Goal: Information Seeking & Learning: Understand process/instructions

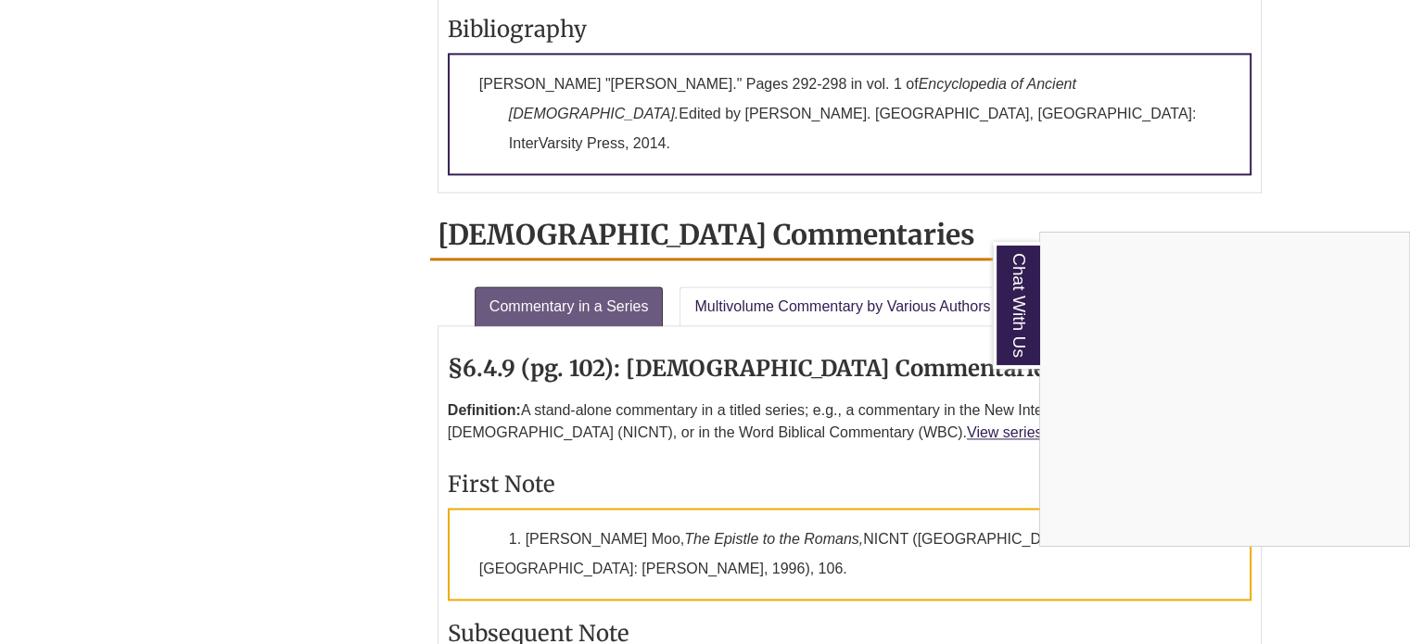
scroll to position [2579, 0]
click at [833, 205] on div "Chat With Us" at bounding box center [705, 322] width 1410 height 644
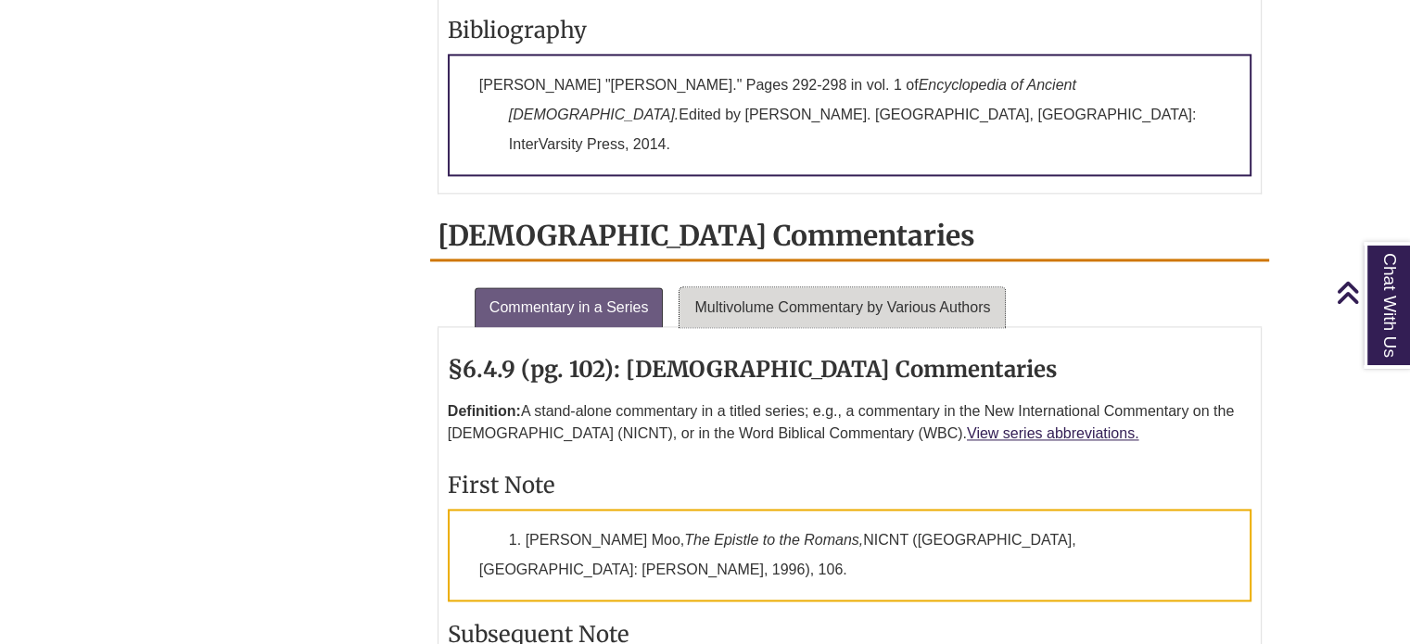
click at [815, 287] on link "Multivolume Commentary by Various Authors" at bounding box center [841, 307] width 325 height 41
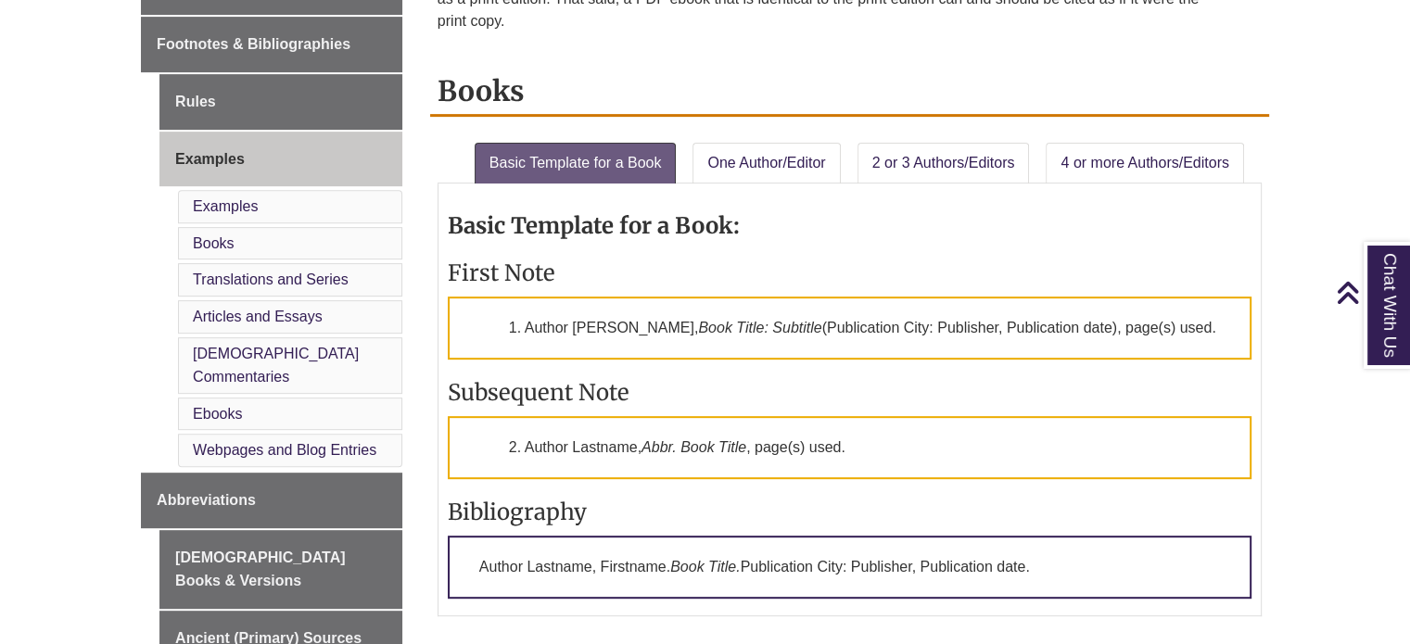
scroll to position [742, 0]
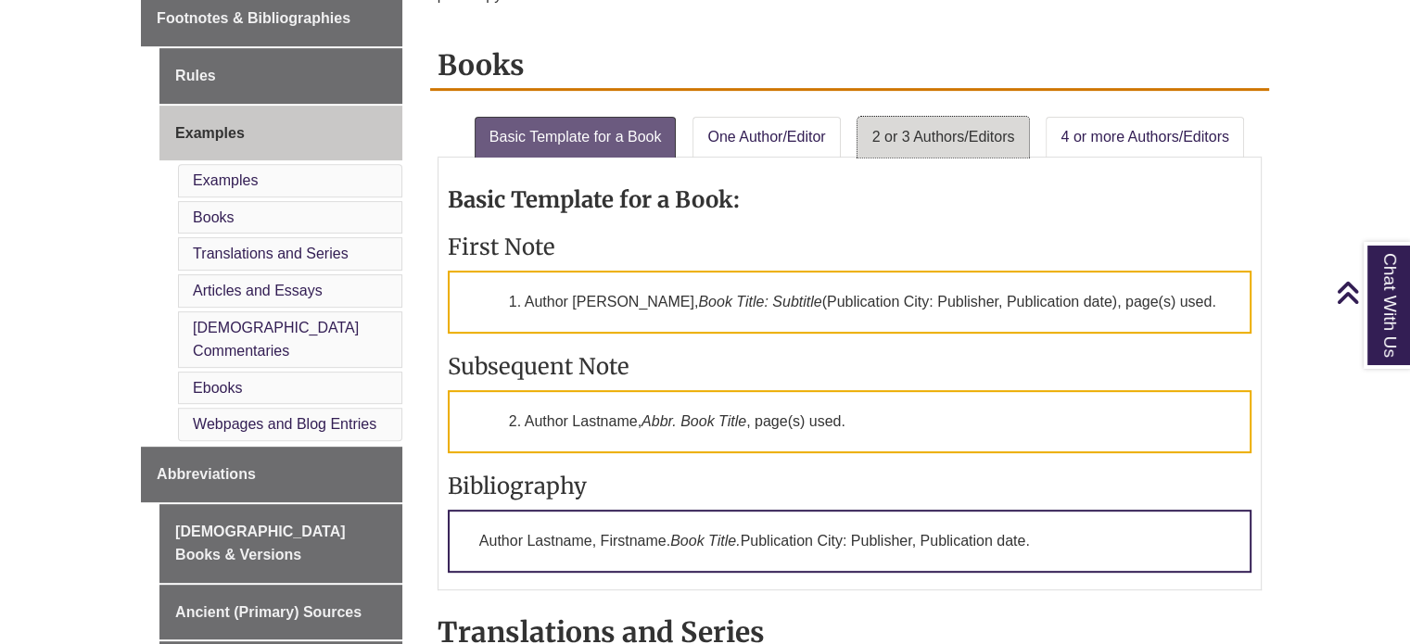
click at [932, 128] on link "2 or 3 Authors/Editors" at bounding box center [943, 137] width 172 height 41
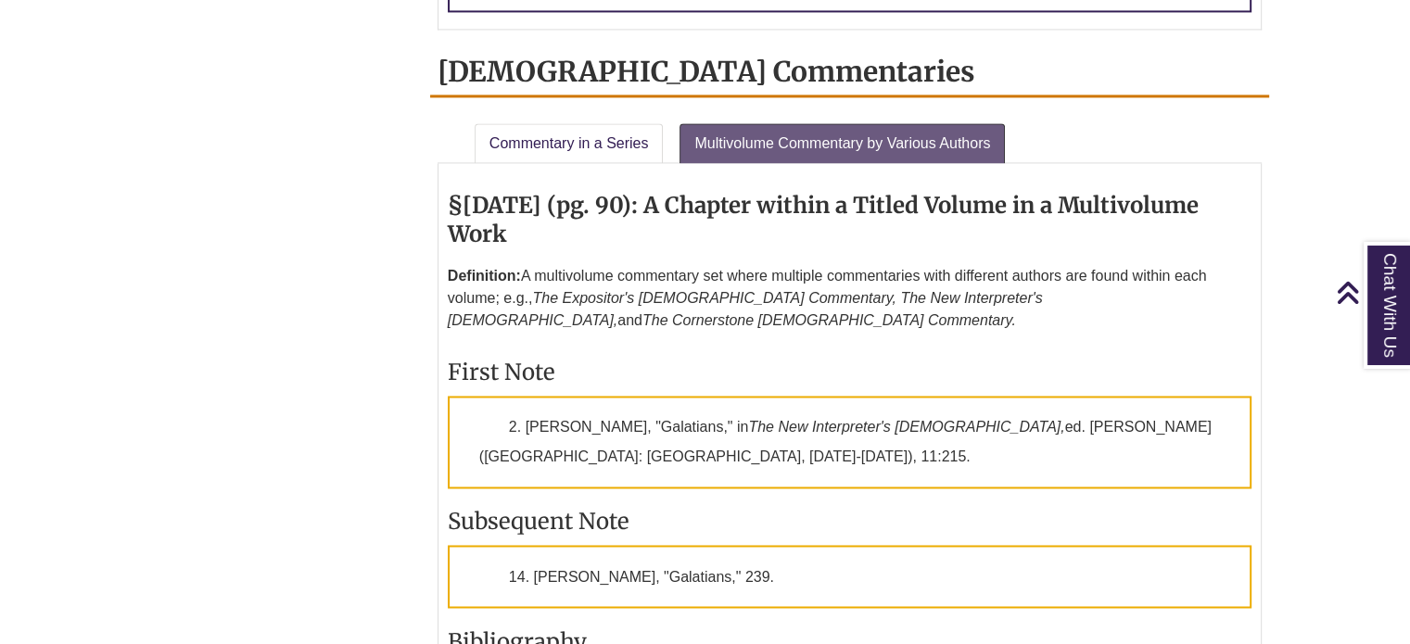
scroll to position [2843, 0]
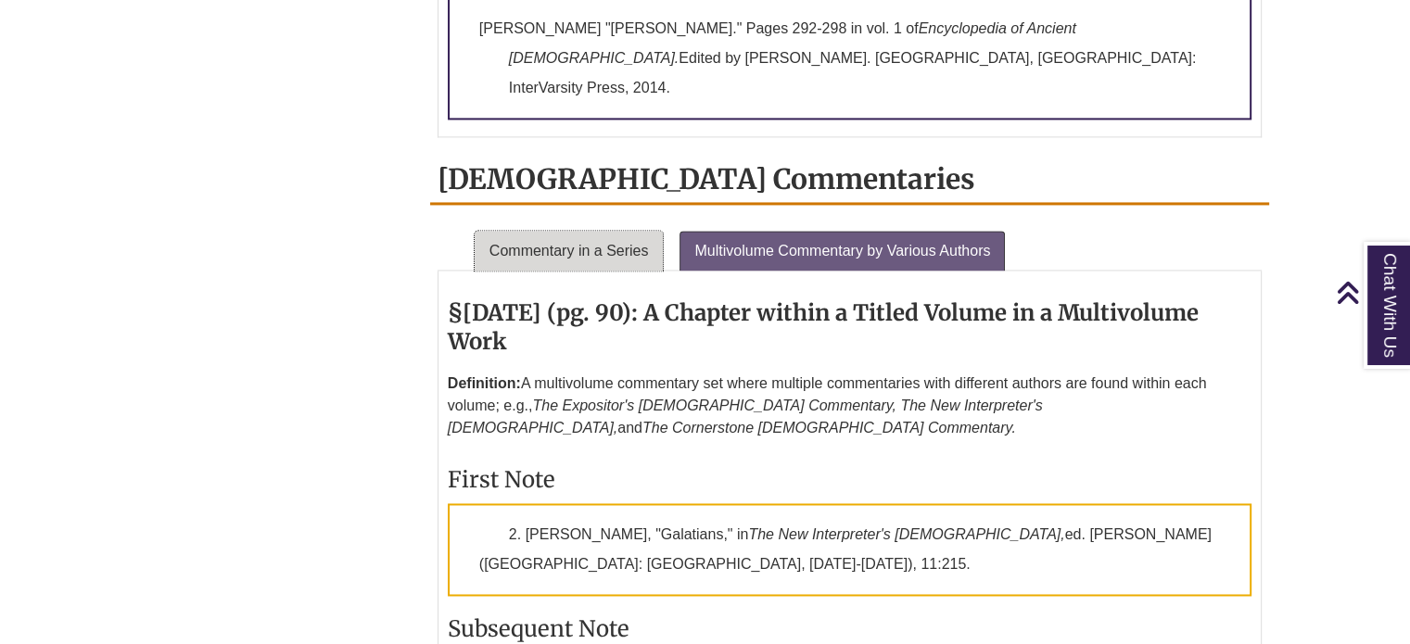
click at [612, 231] on link "Commentary in a Series" at bounding box center [569, 251] width 189 height 41
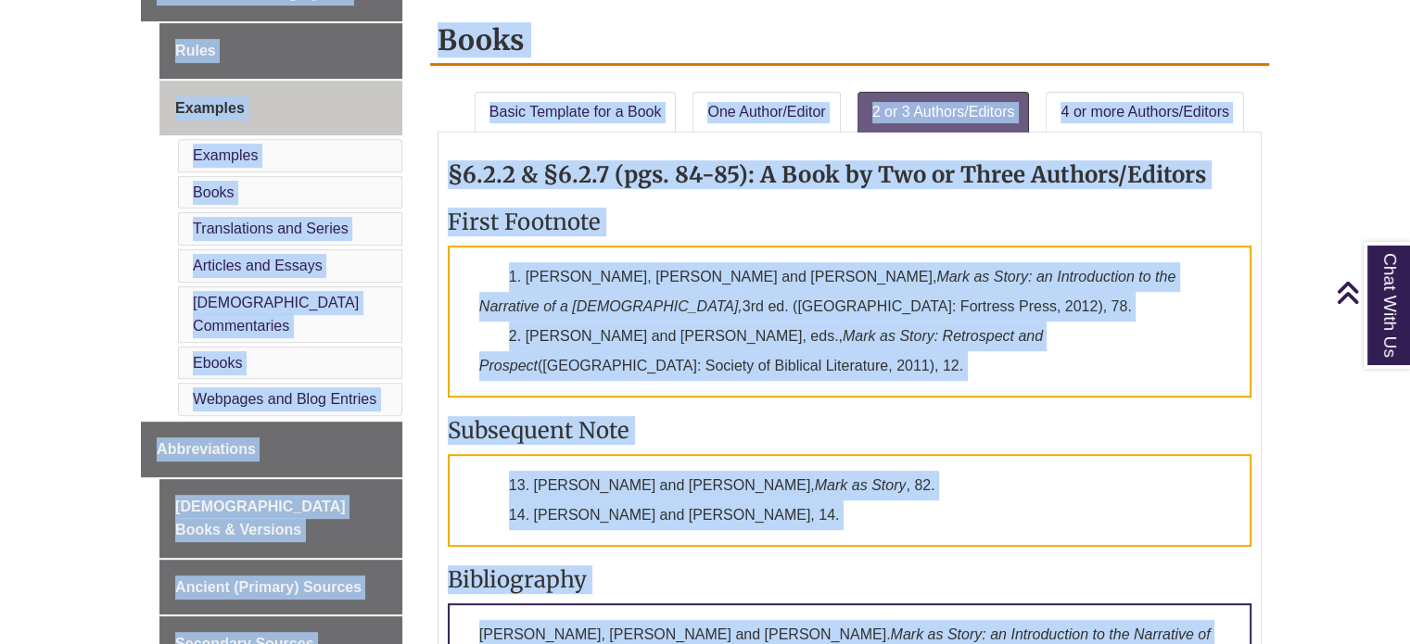
scroll to position [0, 0]
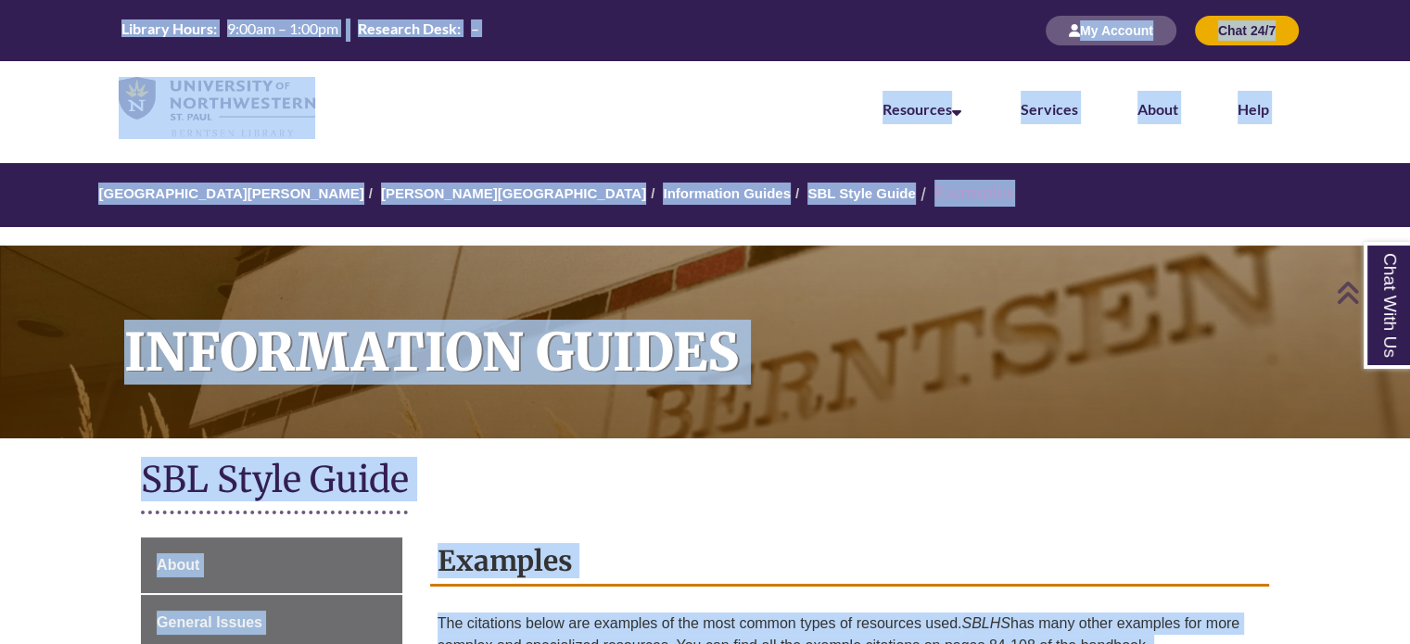
drag, startPoint x: 559, startPoint y: 437, endPoint x: 697, endPoint y: -108, distance: 562.3
click at [534, 91] on nav "Resources Find Resources Library Search Databases & Articles Interlibrary Loan …" at bounding box center [705, 107] width 1410 height 93
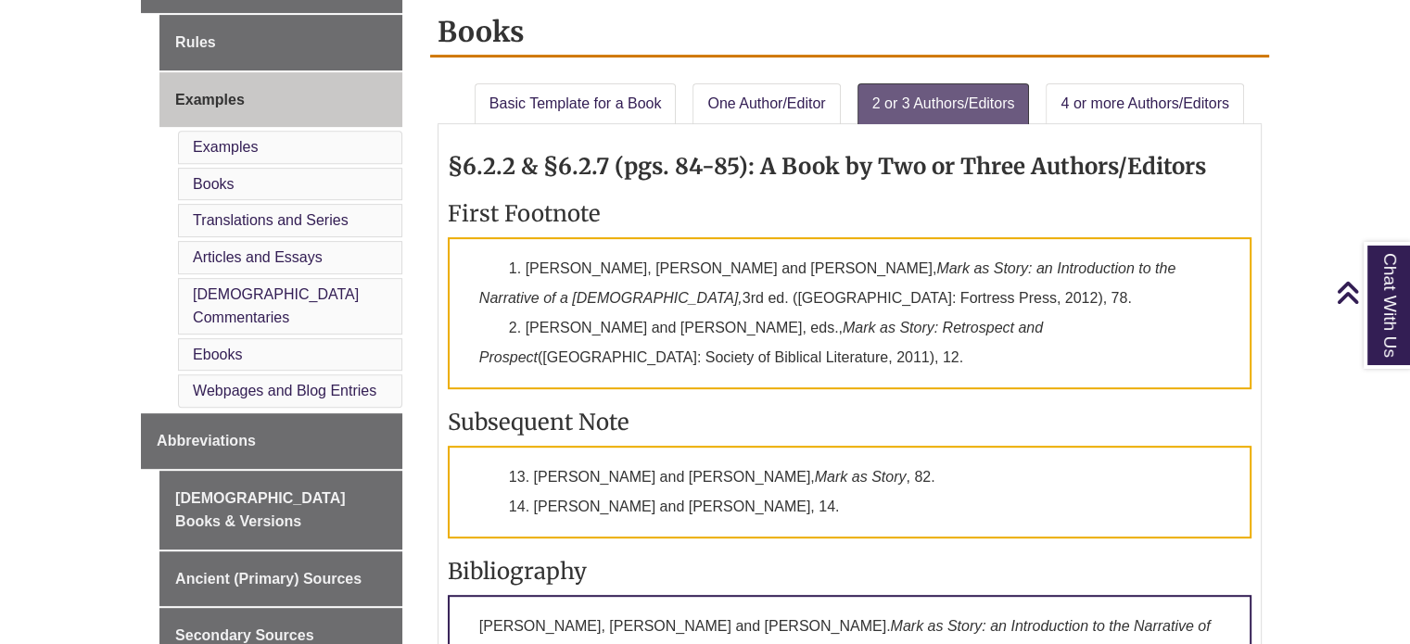
scroll to position [764, 0]
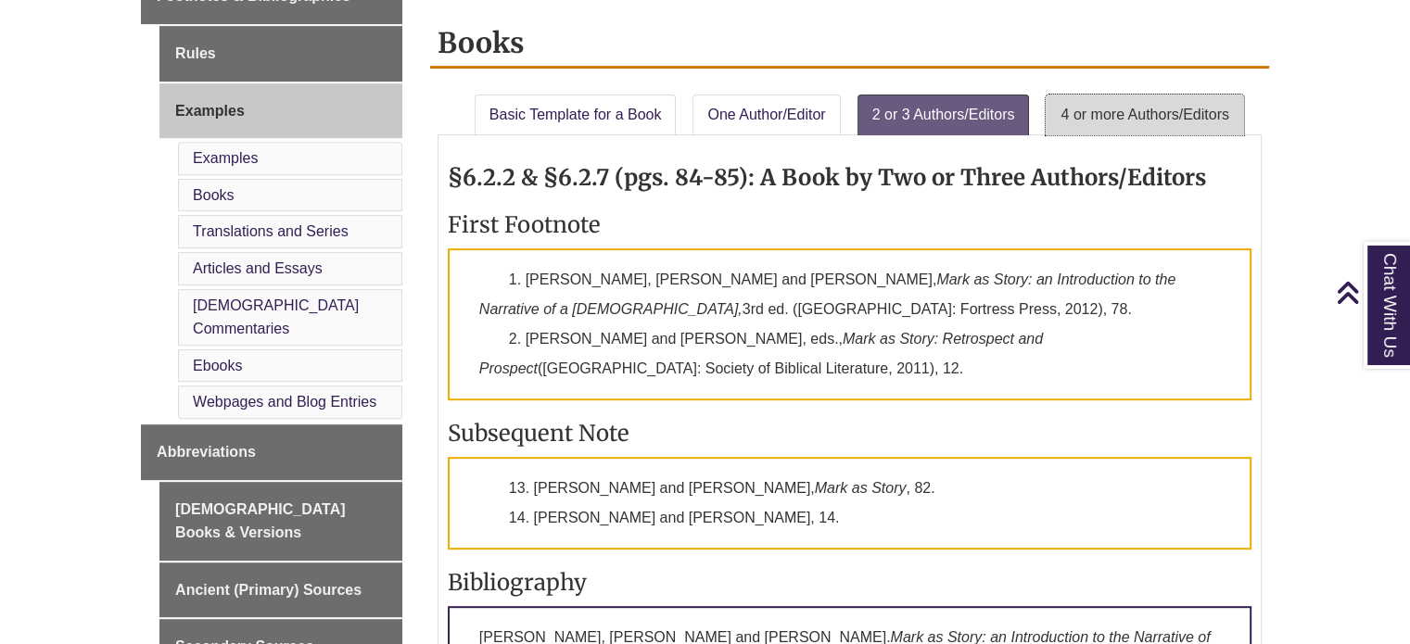
click at [1100, 106] on link "4 or more Authors/Editors" at bounding box center [1144, 115] width 197 height 41
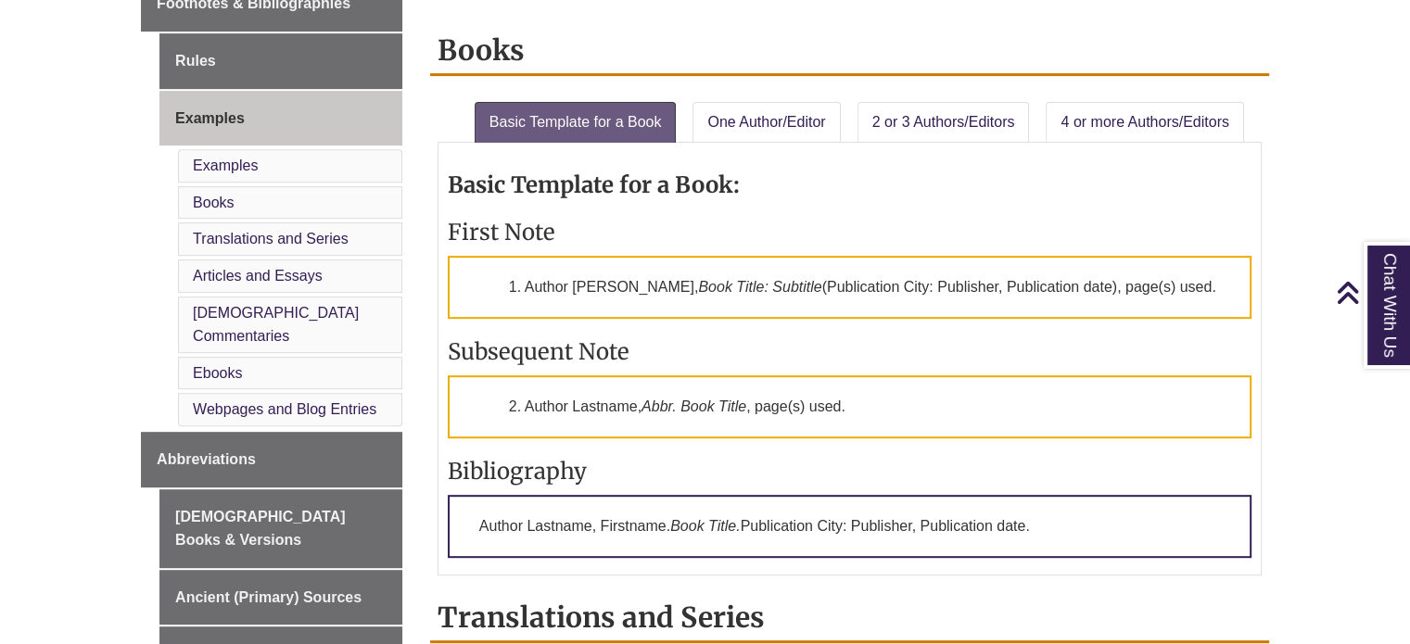
scroll to position [863, 0]
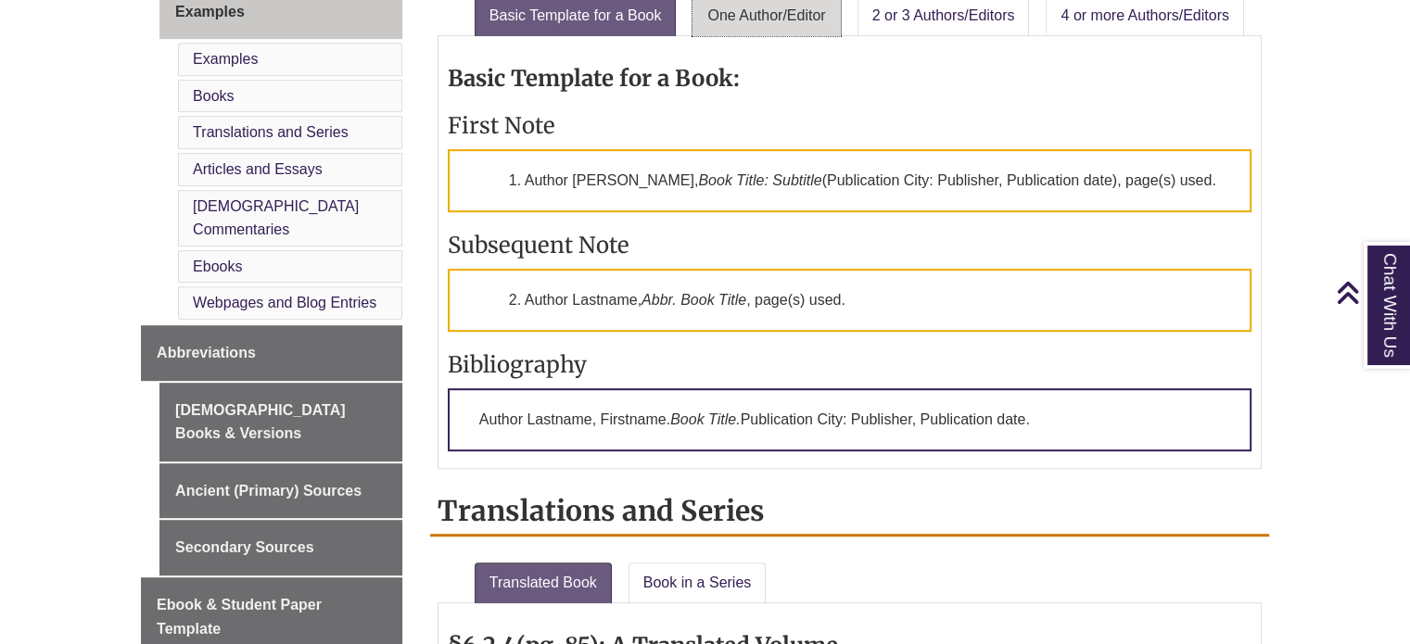
click at [781, 19] on link "One Author/Editor" at bounding box center [765, 15] width 147 height 41
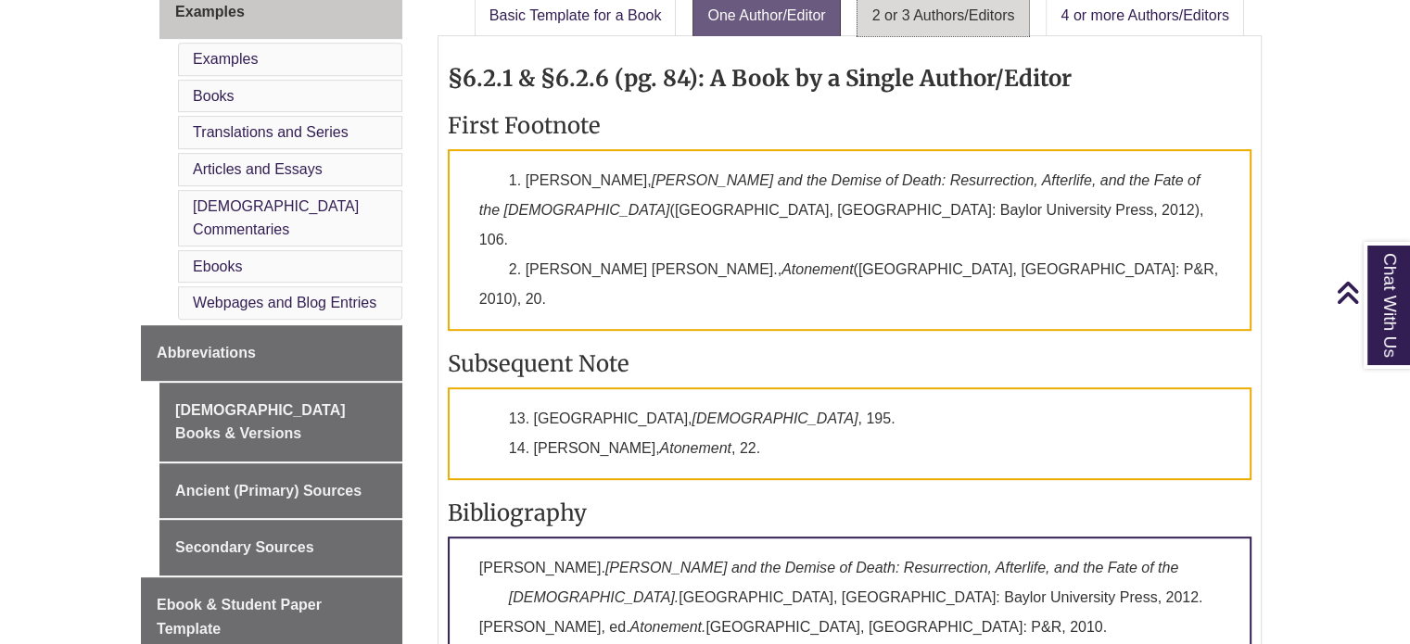
click at [899, 6] on link "2 or 3 Authors/Editors" at bounding box center [943, 15] width 172 height 41
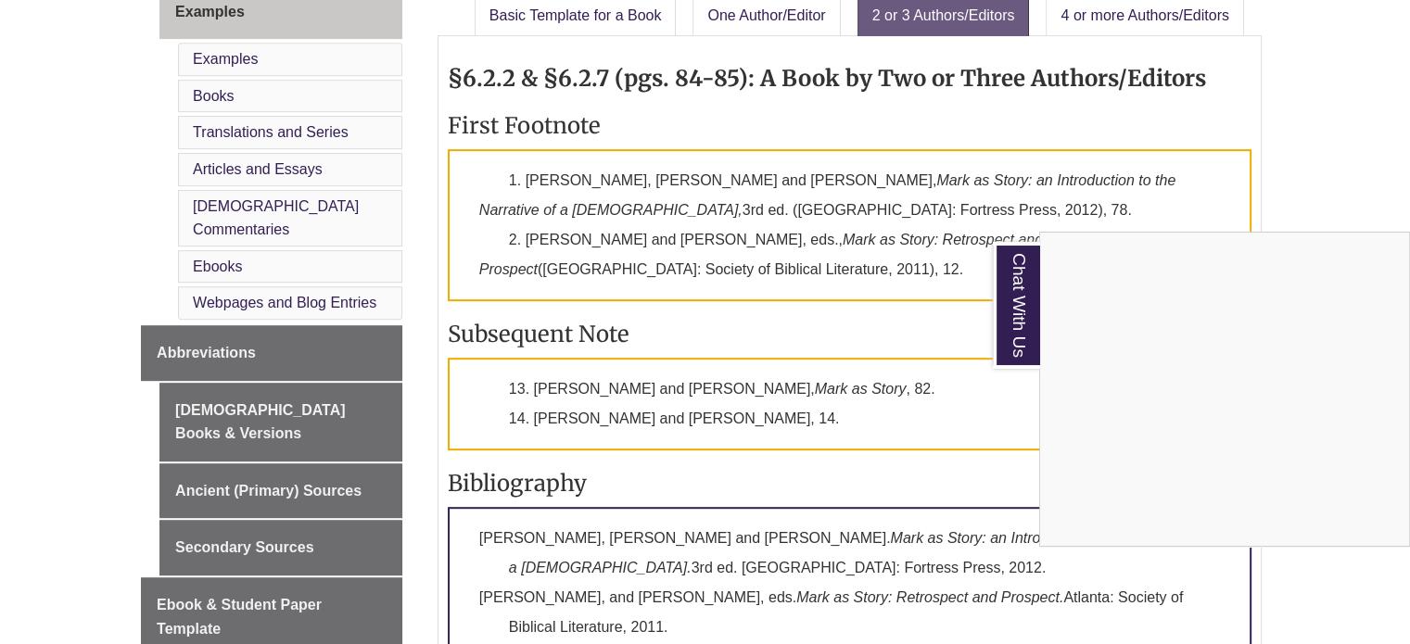
click at [706, 448] on div "Chat With Us" at bounding box center [705, 322] width 1410 height 644
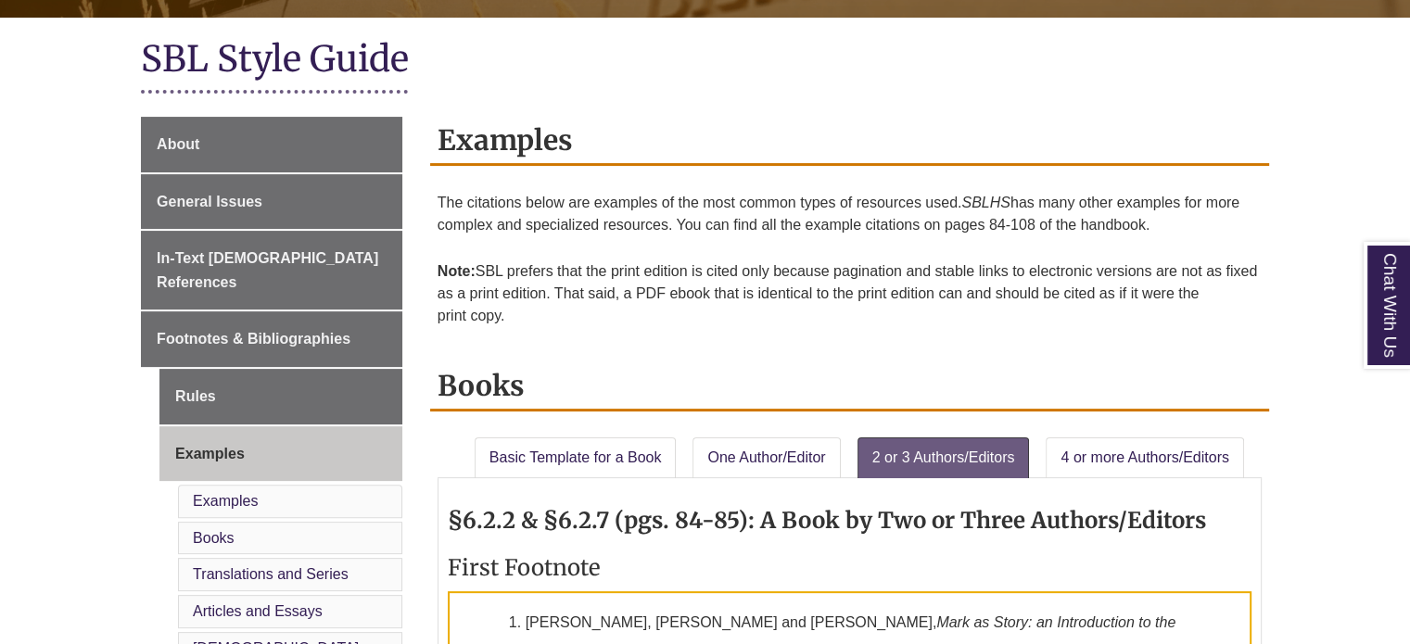
scroll to position [423, 0]
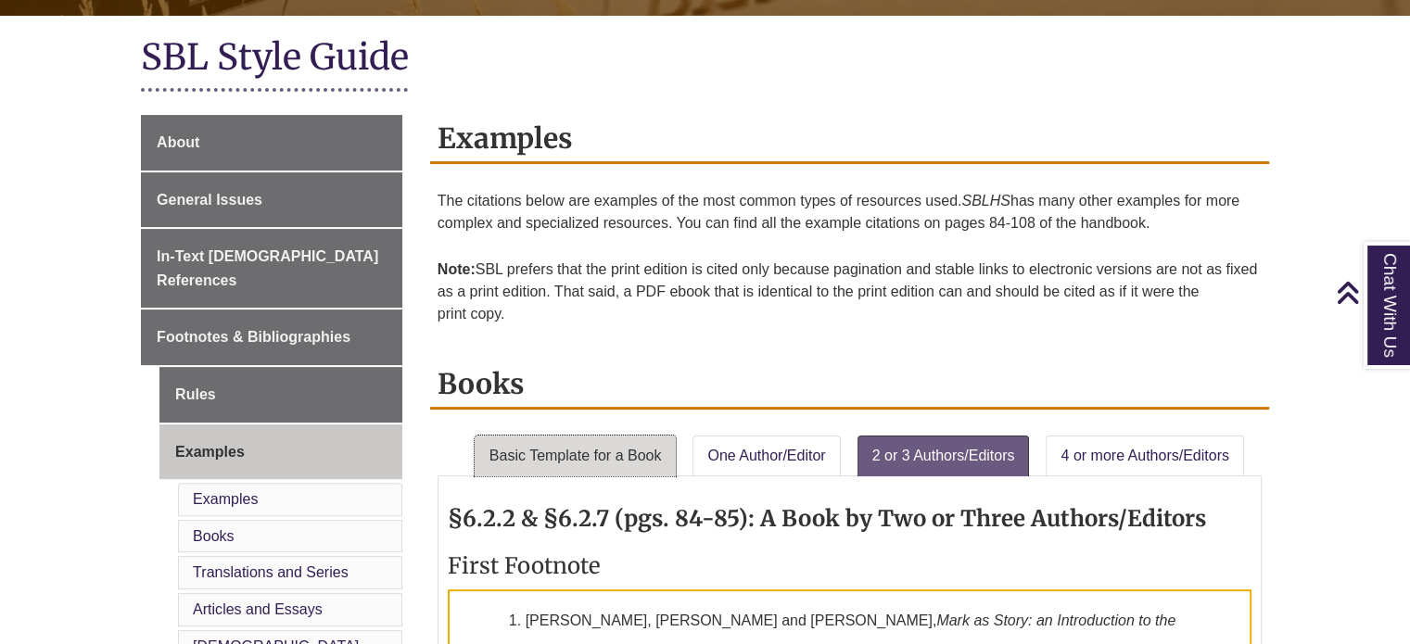
click at [622, 464] on link "Basic Template for a Book" at bounding box center [576, 456] width 202 height 41
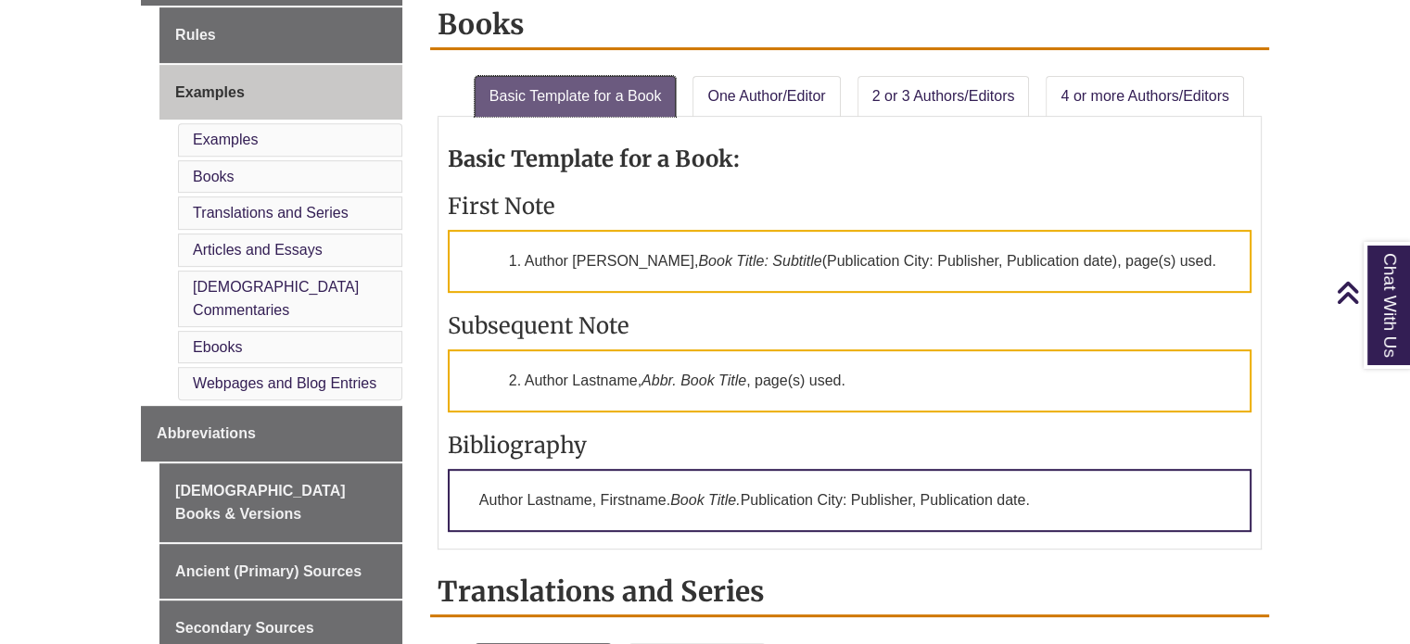
scroll to position [784, 0]
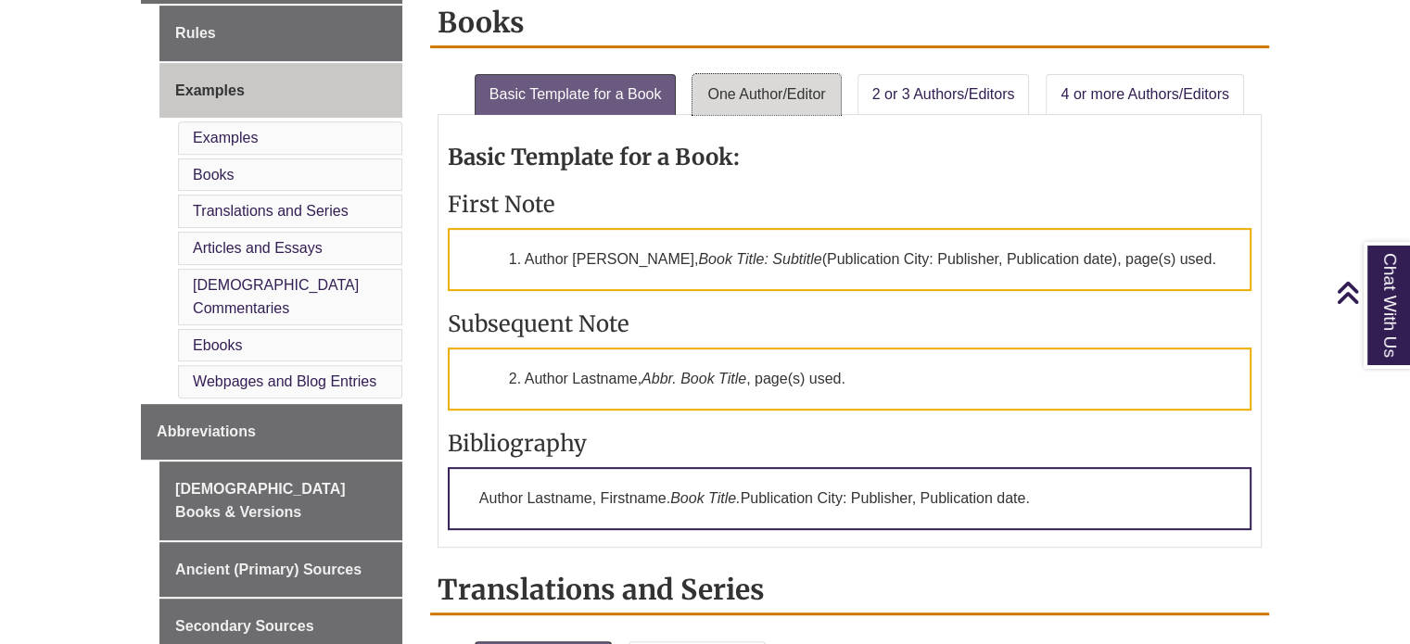
click at [759, 92] on link "One Author/Editor" at bounding box center [765, 94] width 147 height 41
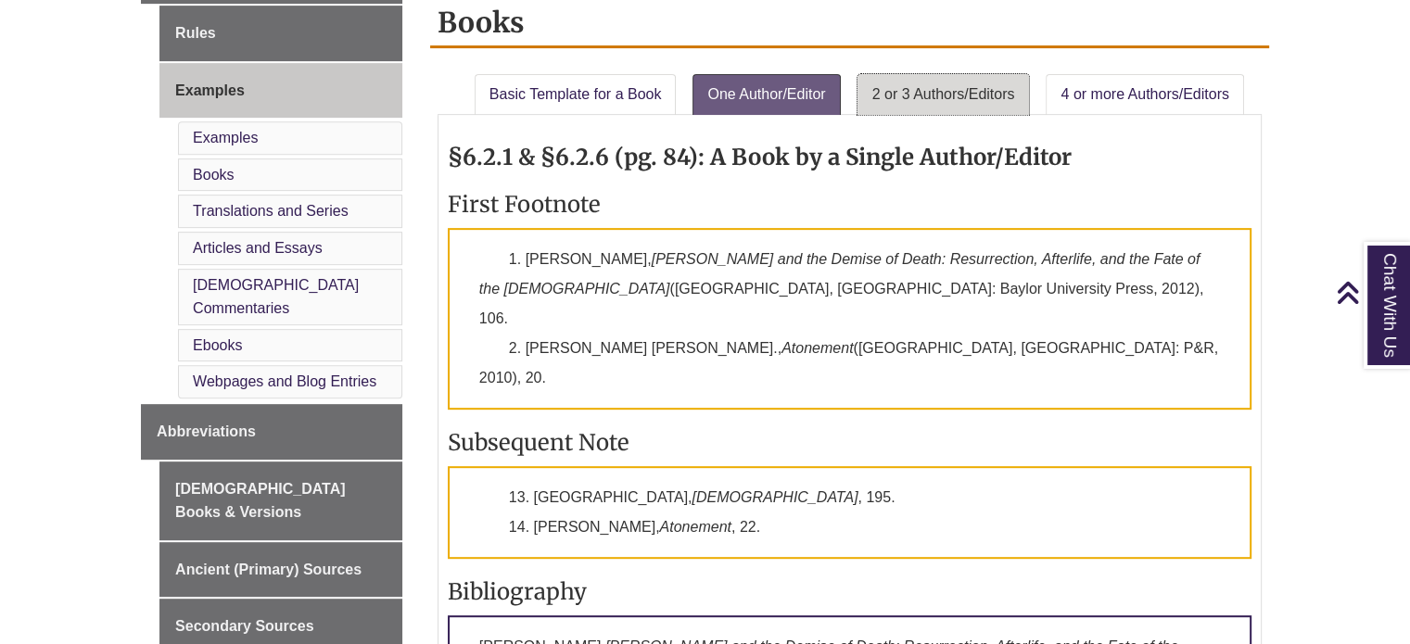
click at [907, 92] on link "2 or 3 Authors/Editors" at bounding box center [943, 94] width 172 height 41
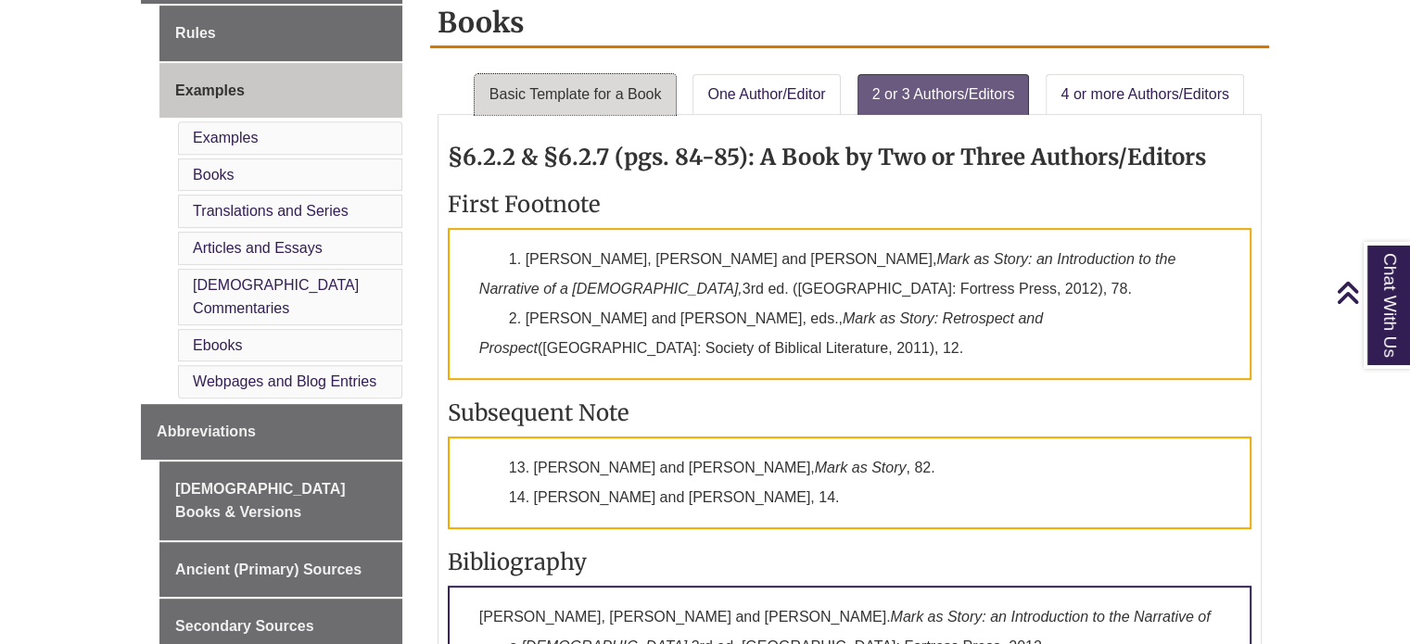
click at [605, 98] on link "Basic Template for a Book" at bounding box center [576, 94] width 202 height 41
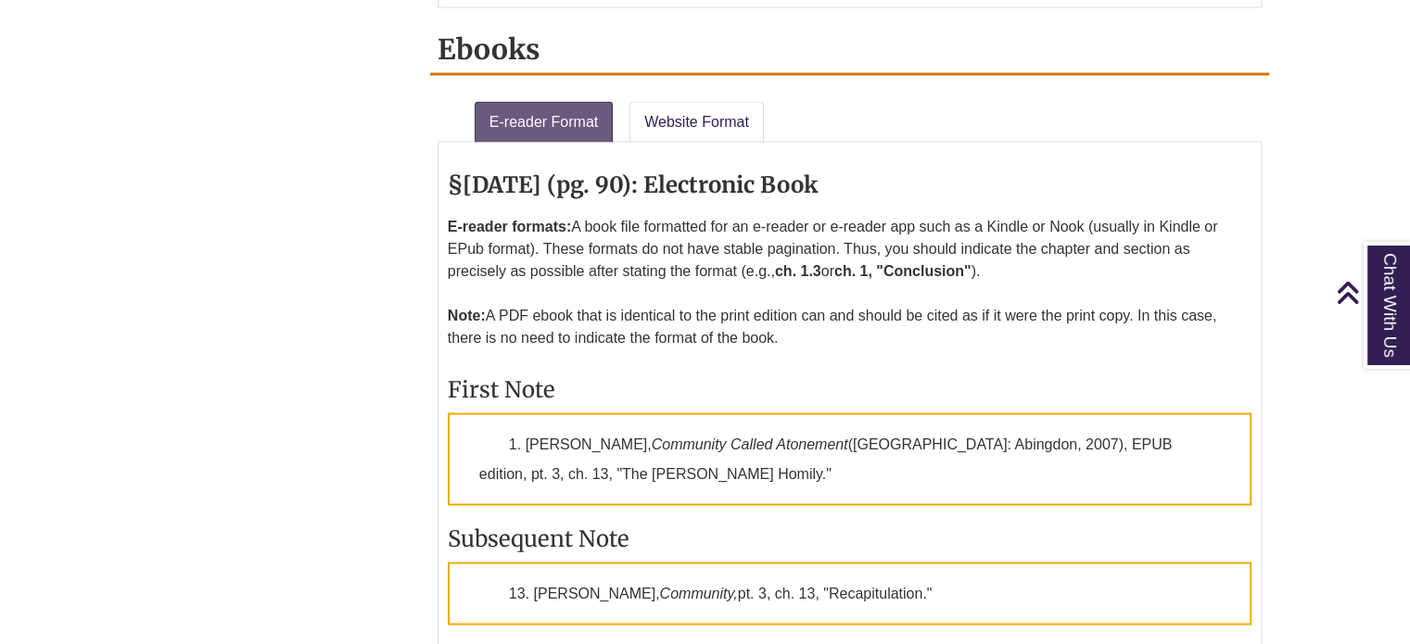
scroll to position [3463, 0]
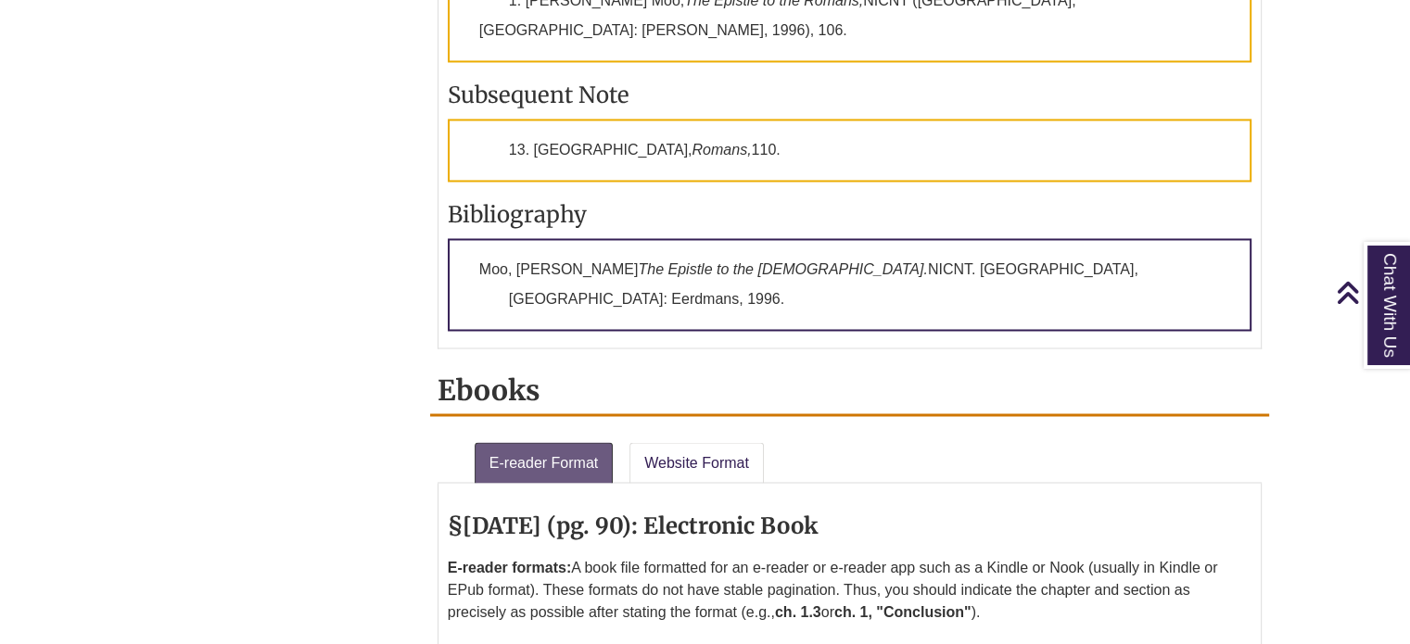
scroll to position [3122, 0]
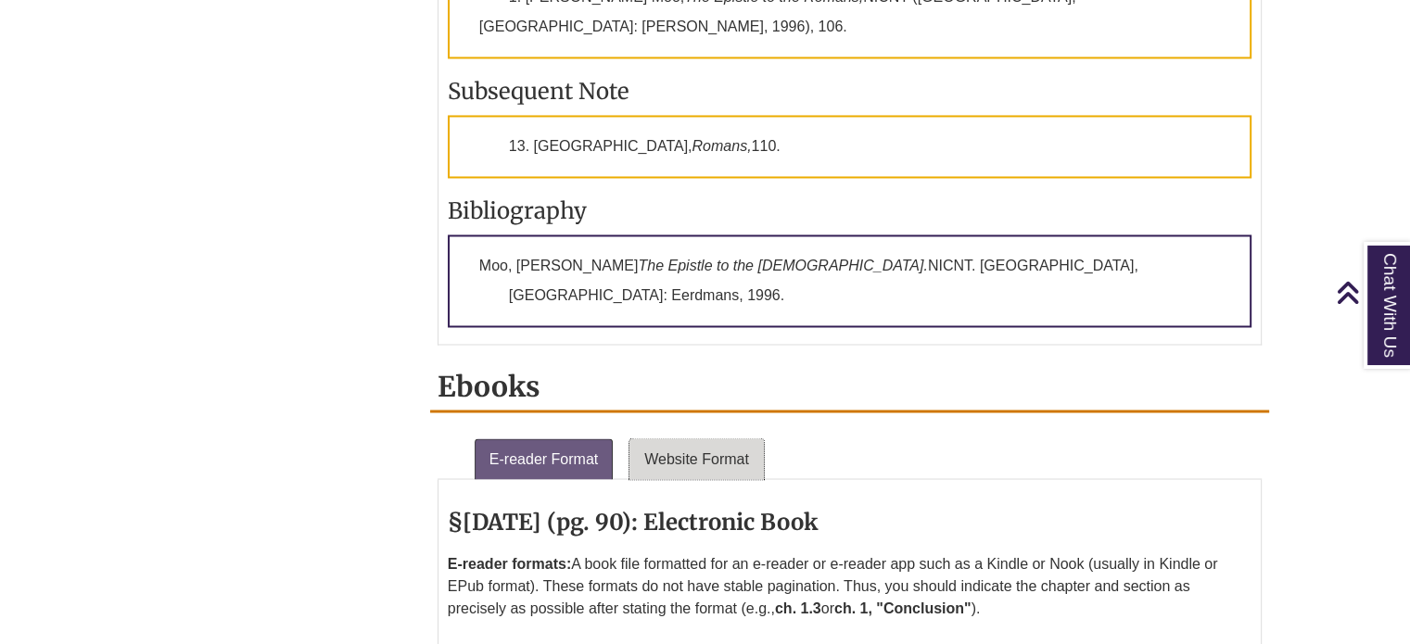
click at [717, 438] on link "Website Format" at bounding box center [696, 458] width 134 height 41
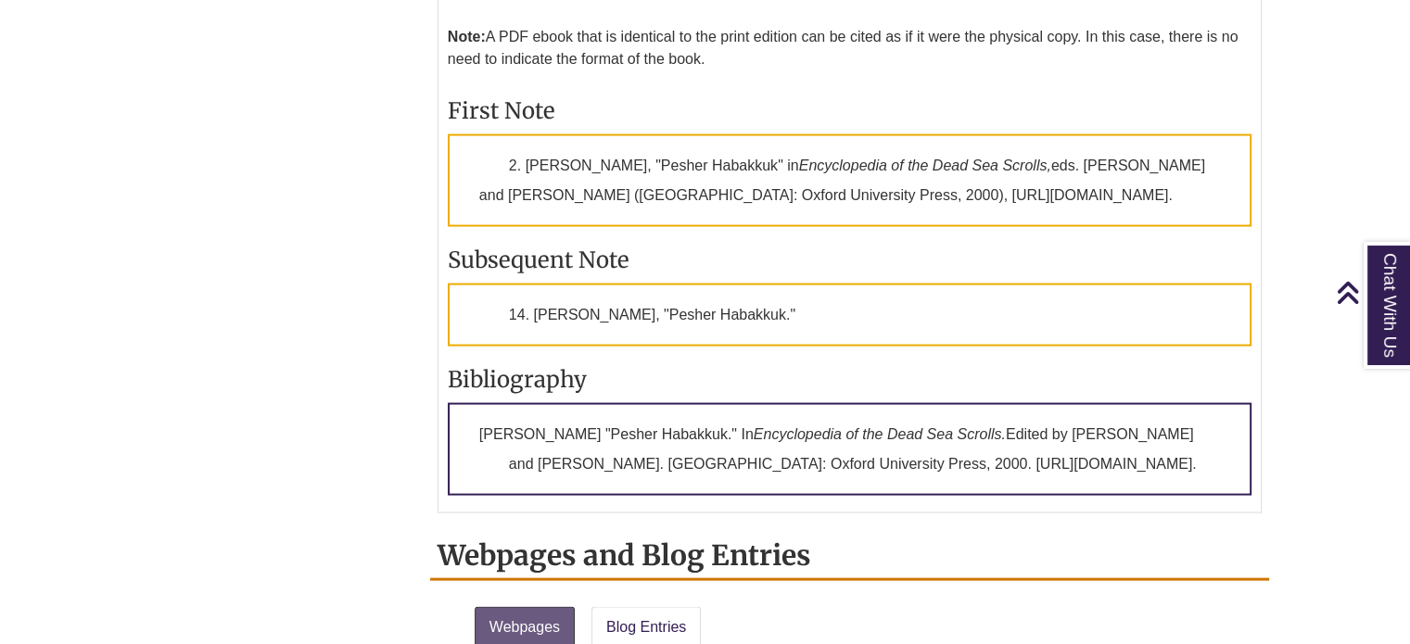
scroll to position [3749, 0]
